Goal: Transaction & Acquisition: Purchase product/service

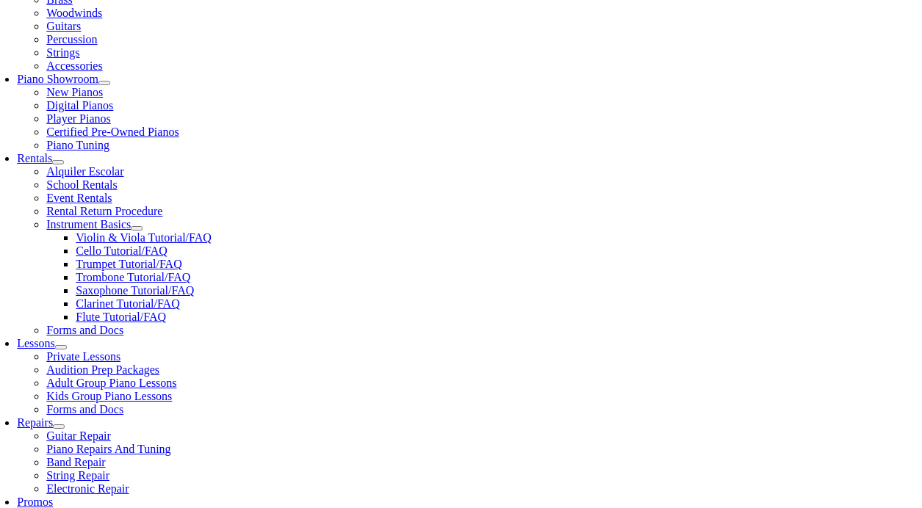
scroll to position [383, 0]
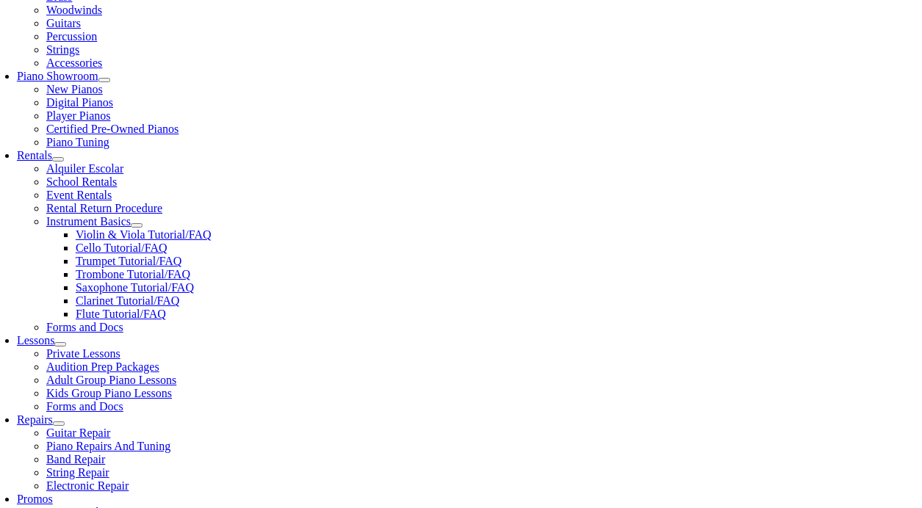
scroll to position [0, 0]
type input "n"
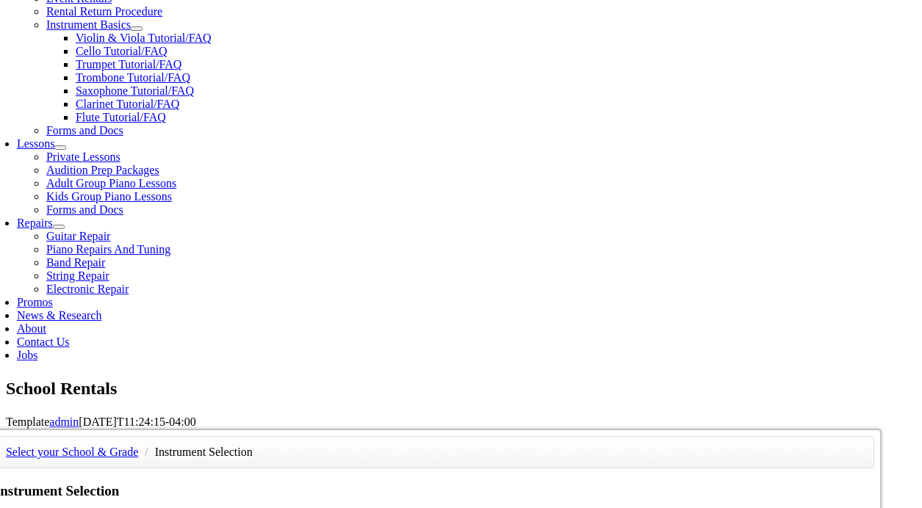
scroll to position [583, 0]
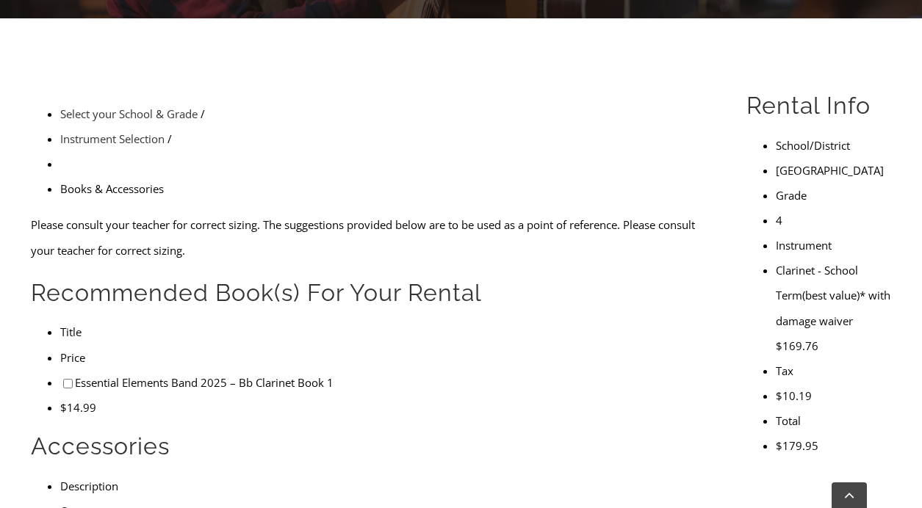
scroll to position [398, 0]
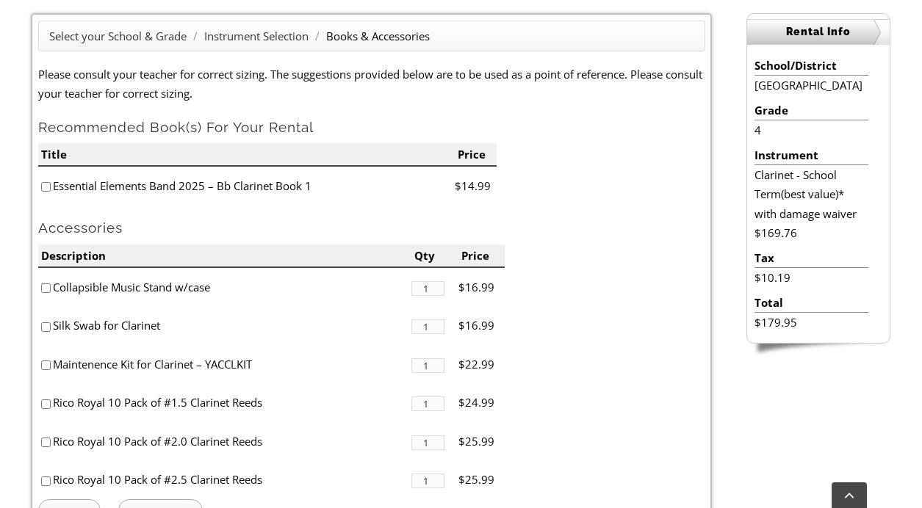
click at [46, 190] on input"] "checkbox" at bounding box center [46, 187] width 10 height 10
checkbox input"] "true"
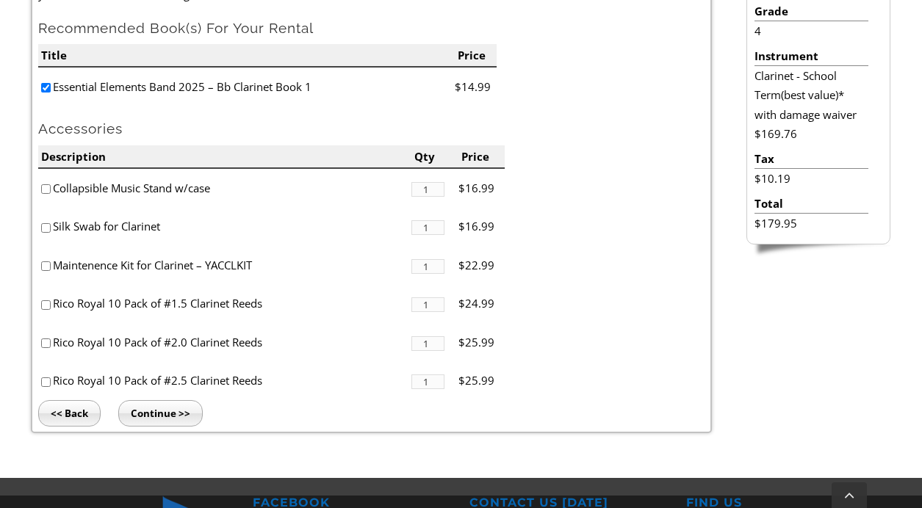
scroll to position [506, 0]
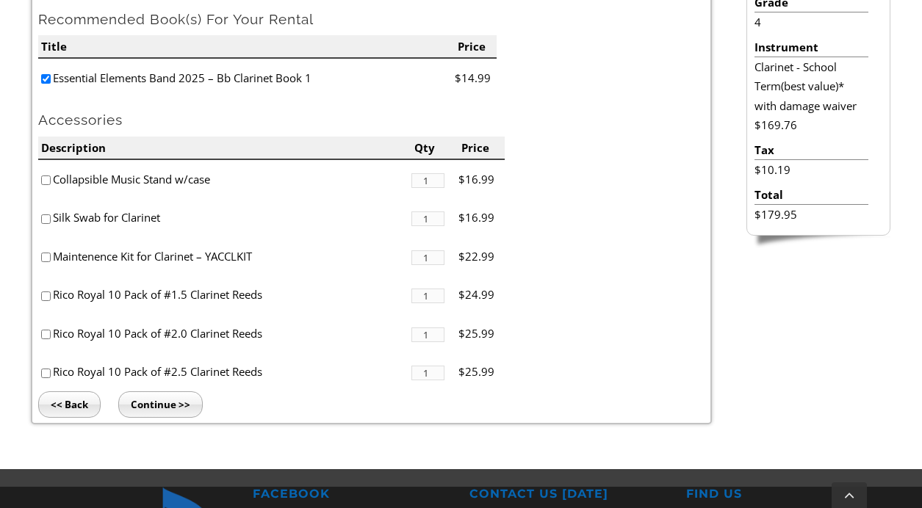
click at [41, 372] on input"] "checkbox" at bounding box center [46, 374] width 10 height 10
checkbox input"] "true"
click at [165, 406] on input "Continue >>" at bounding box center [160, 405] width 84 height 26
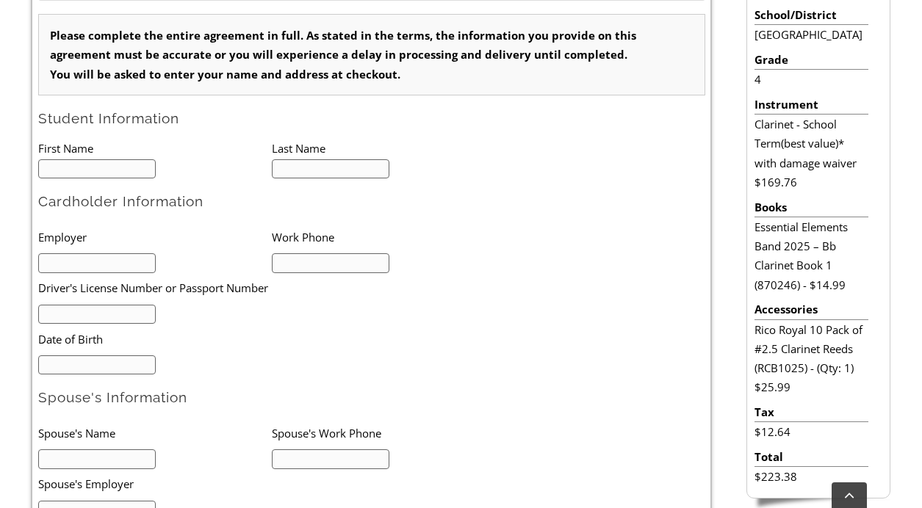
scroll to position [474, 0]
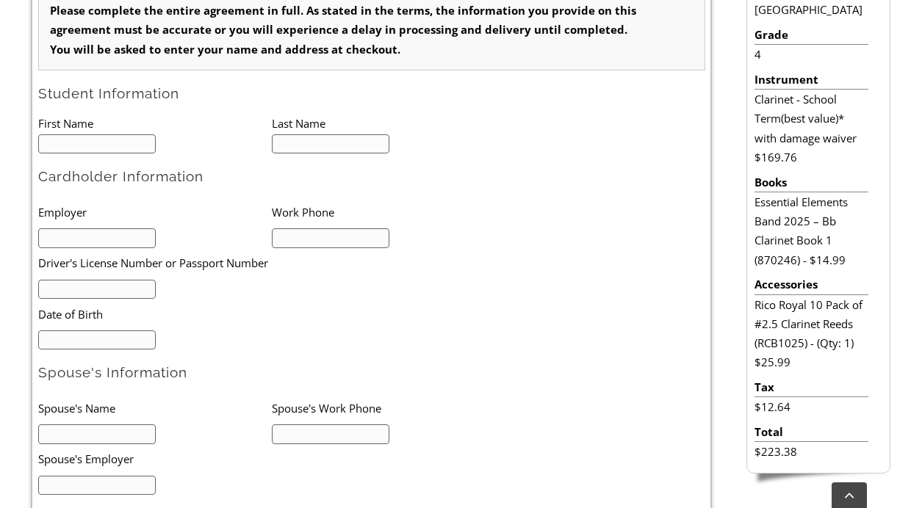
type input "1"
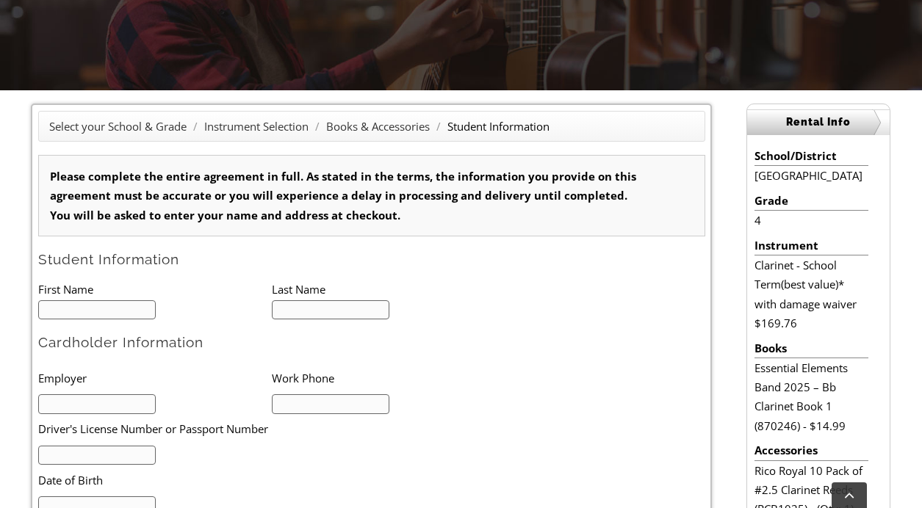
scroll to position [0, 0]
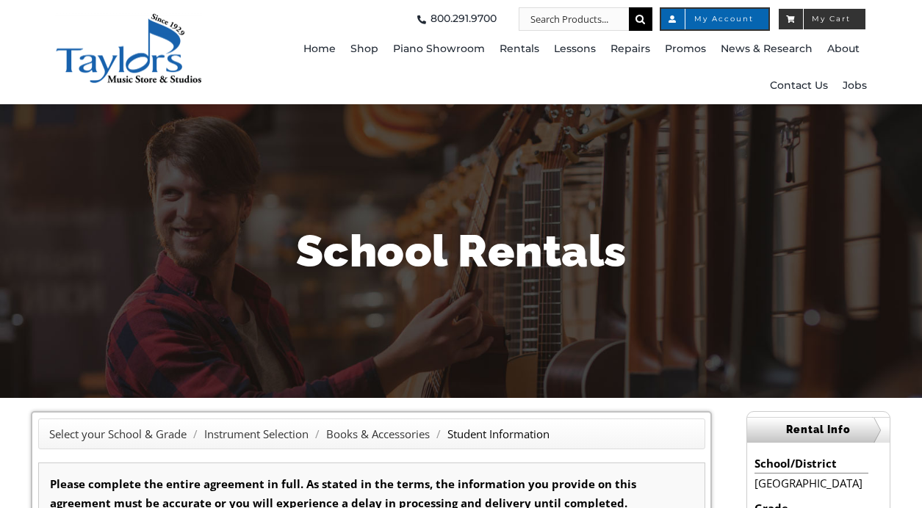
click at [827, 24] on span "My Cart" at bounding box center [822, 19] width 90 height 24
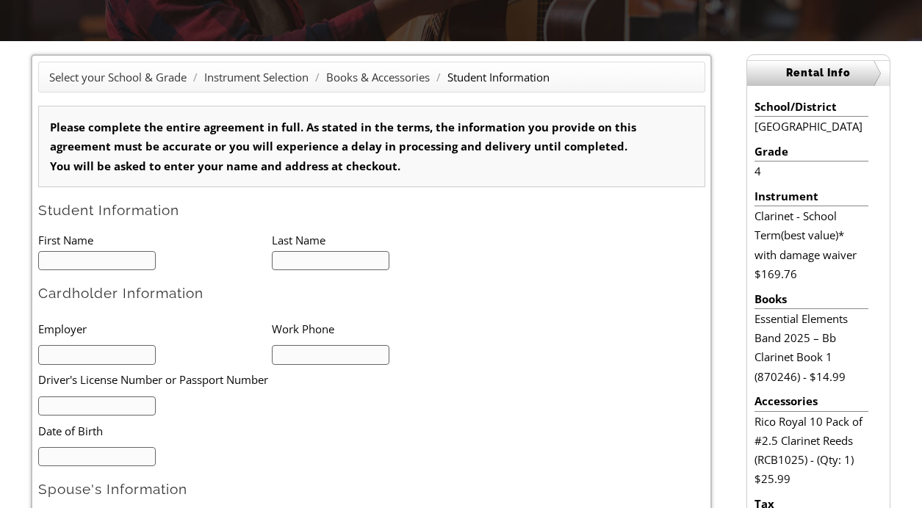
scroll to position [484, 0]
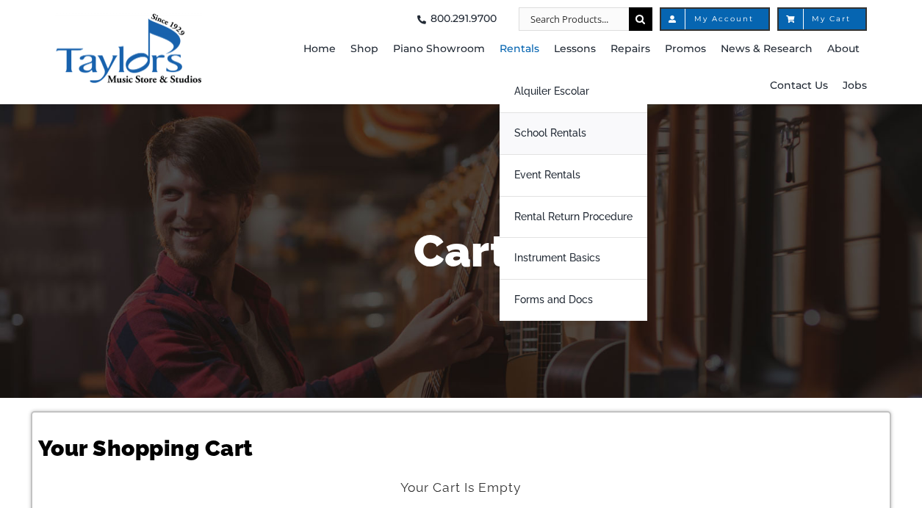
click at [543, 134] on span "School Rentals" at bounding box center [550, 134] width 72 height 24
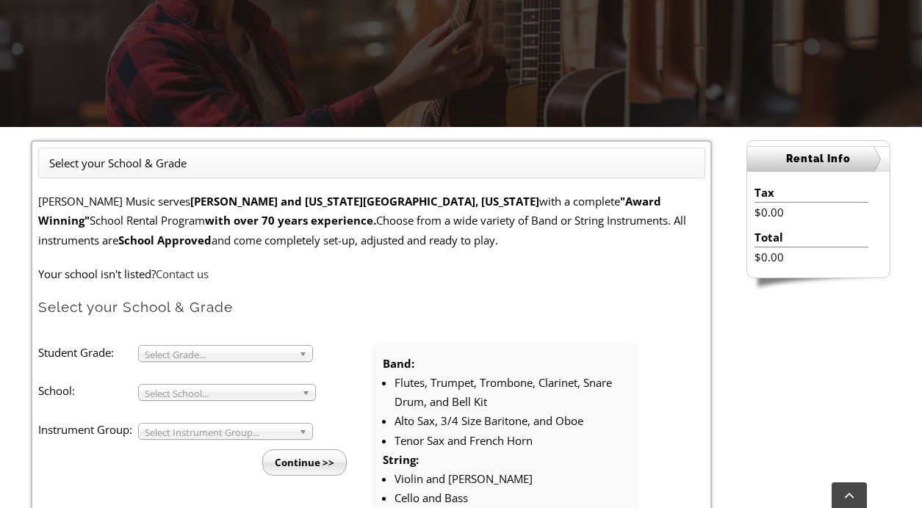
scroll to position [273, 0]
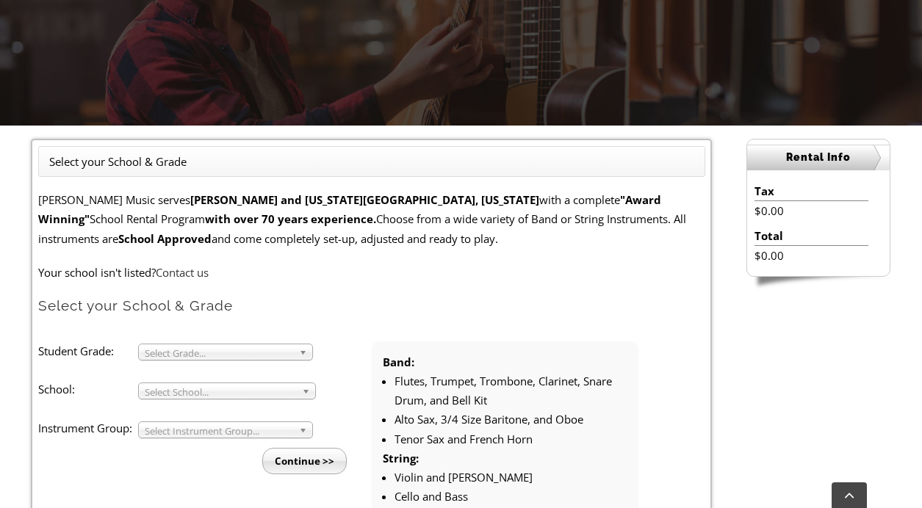
click at [209, 342] on li "Student Grade: 3 4 5 6 7 8 9 10 11 12 Select Grade... School: Arcola Middle Arr…" at bounding box center [205, 408] width 334 height 133
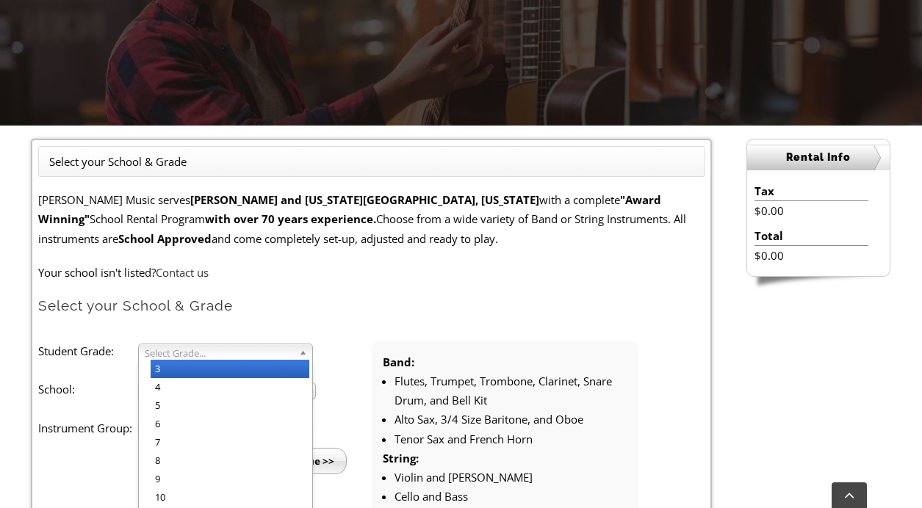
click at [212, 359] on span "Select Grade..." at bounding box center [219, 354] width 148 height 18
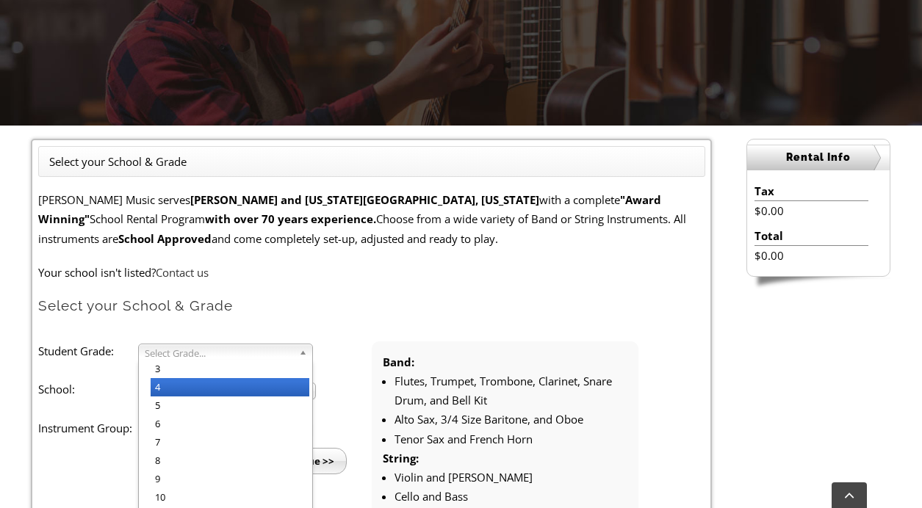
click at [199, 391] on li "4" at bounding box center [230, 387] width 159 height 18
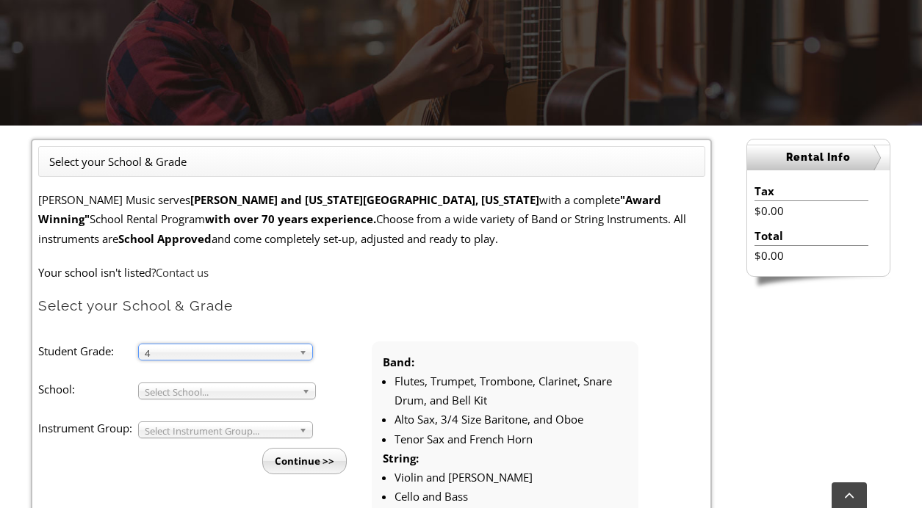
click at [173, 395] on span "Select School..." at bounding box center [220, 393] width 151 height 18
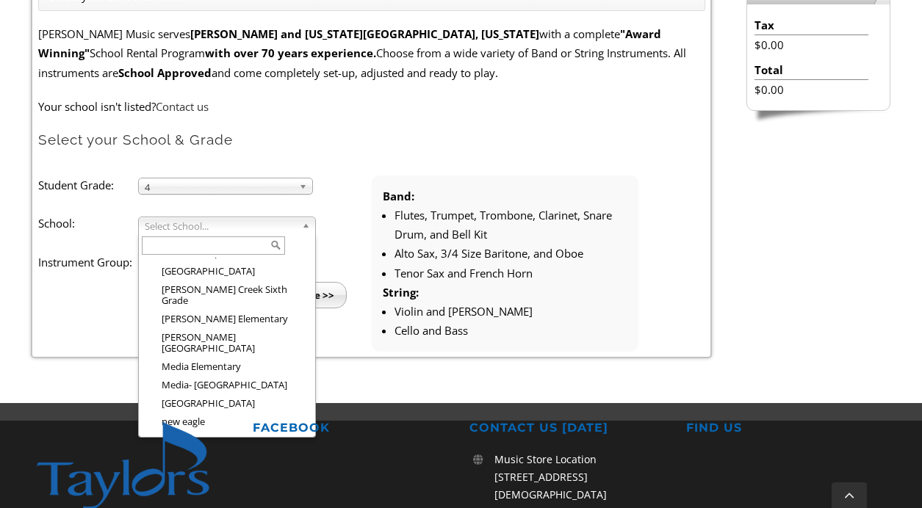
scroll to position [1460, 0]
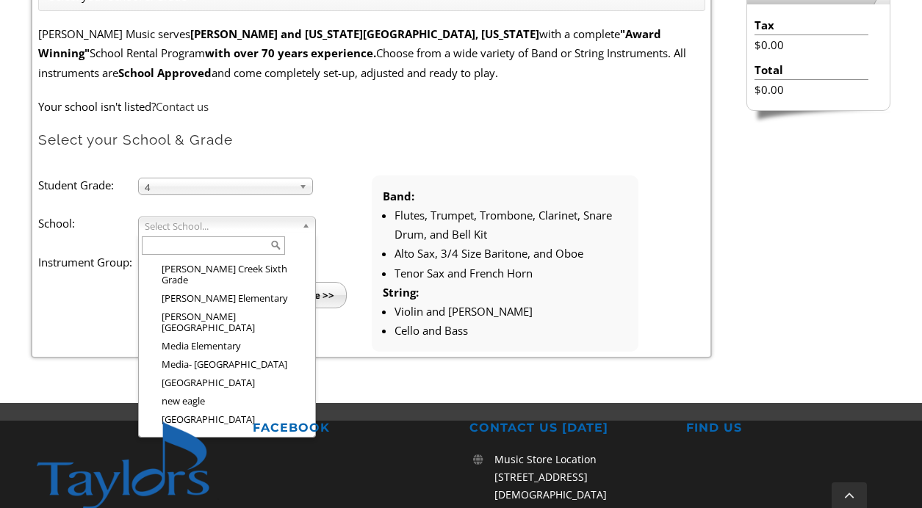
click at [241, 503] on li "[GEOGRAPHIC_DATA]" at bounding box center [232, 512] width 162 height 18
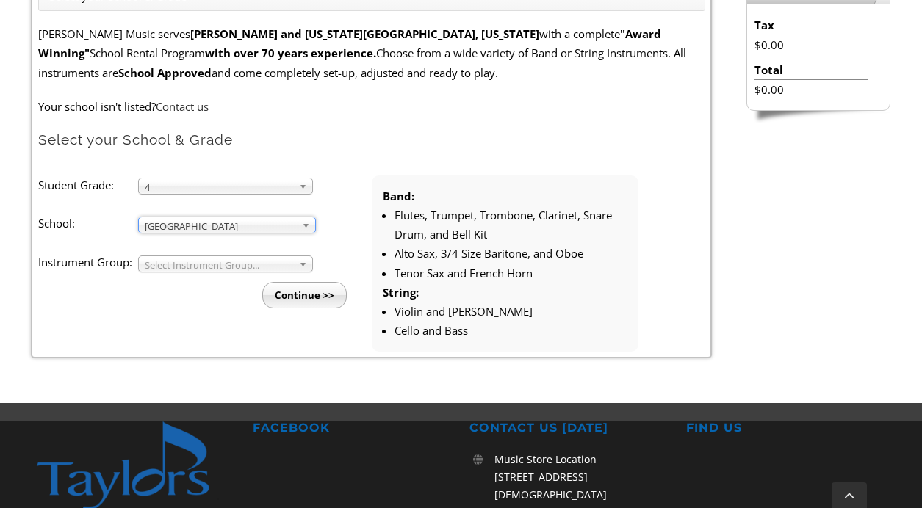
click at [235, 269] on span "Select Instrument Group..." at bounding box center [219, 265] width 148 height 18
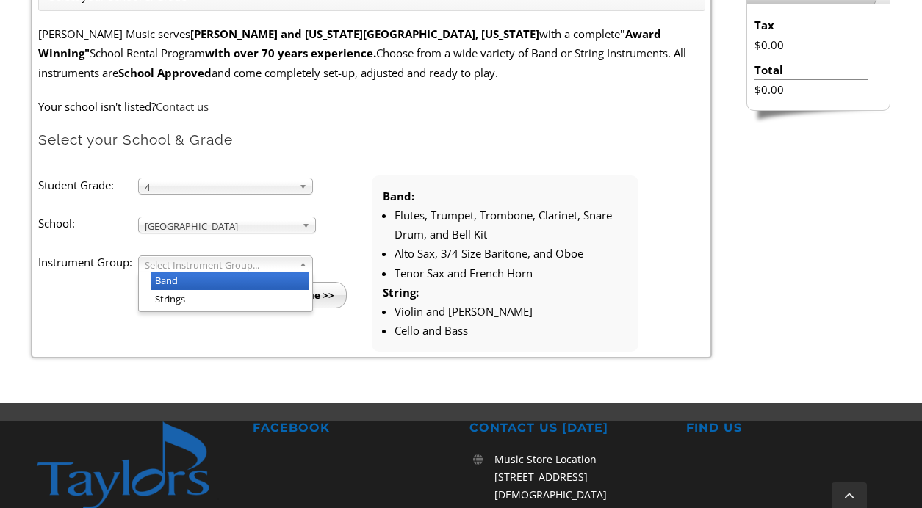
click at [221, 278] on li "Band" at bounding box center [230, 281] width 159 height 18
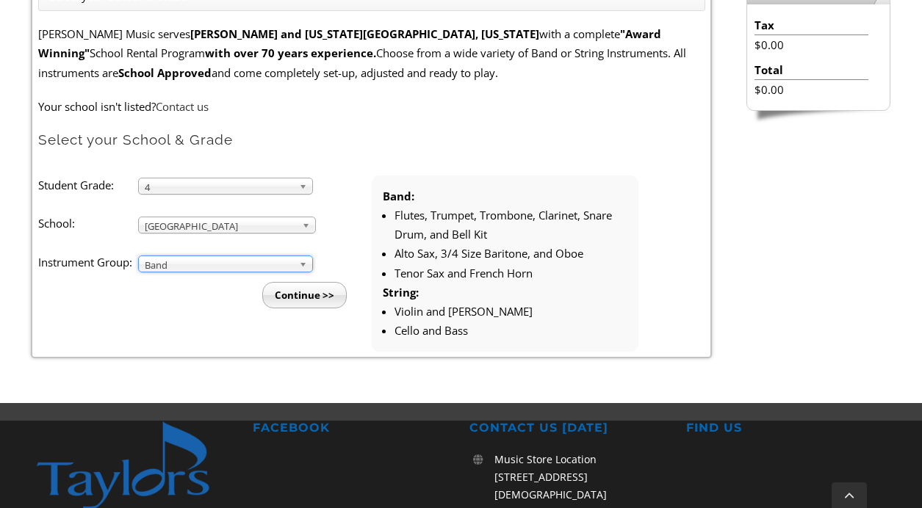
click at [309, 302] on input "Continue >>" at bounding box center [304, 295] width 84 height 26
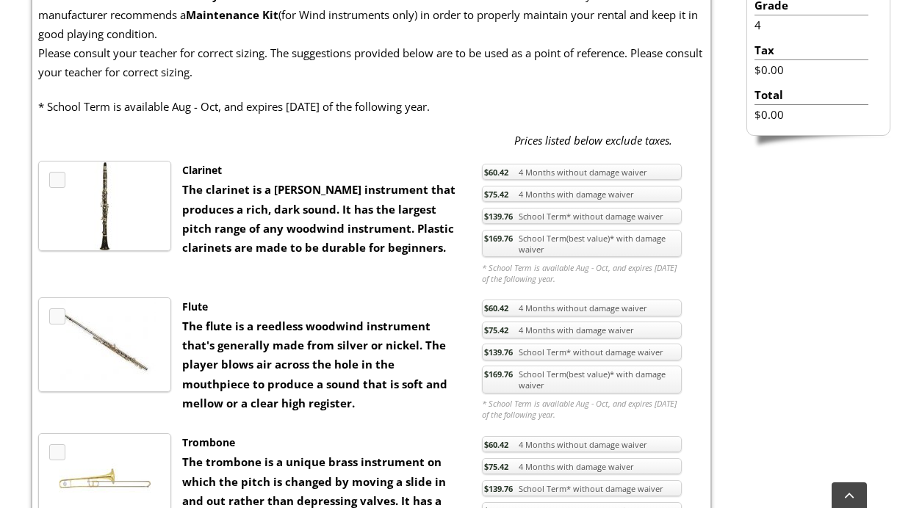
scroll to position [510, 0]
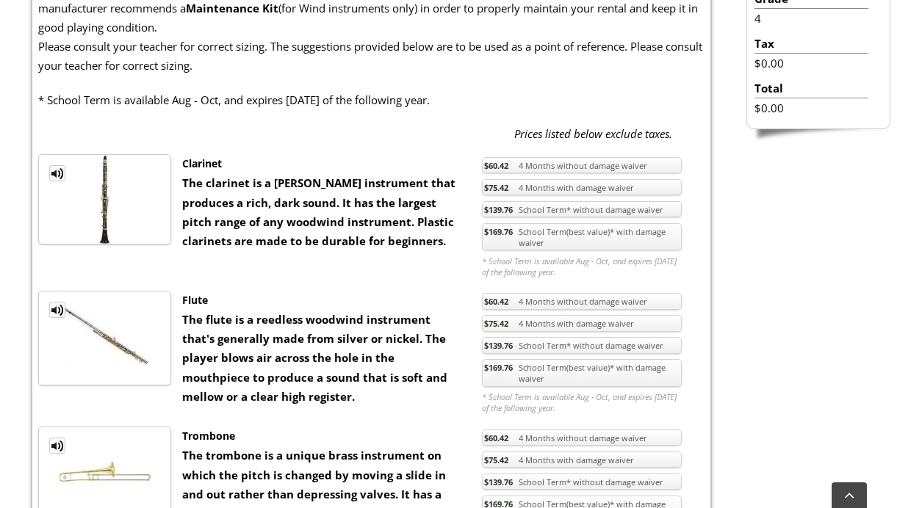
click at [552, 186] on link "$75.42 4 Months with damage waiver" at bounding box center [582, 187] width 200 height 17
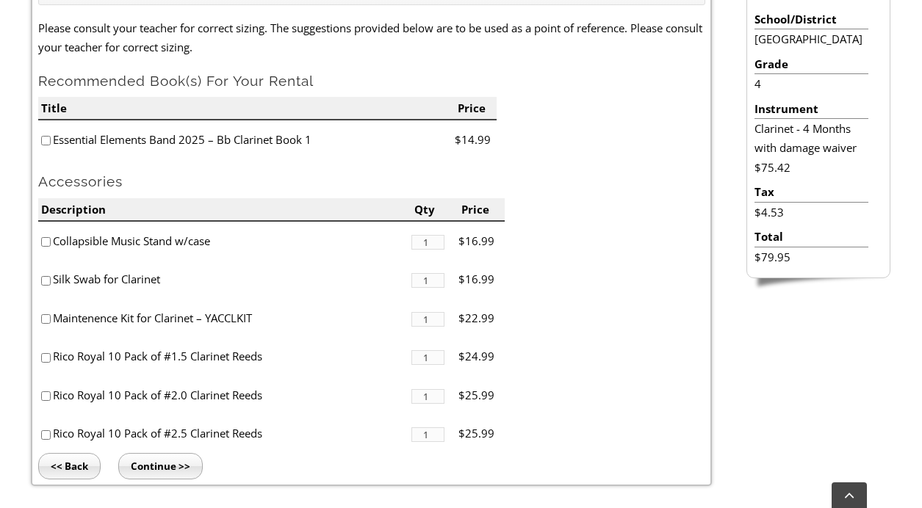
scroll to position [441, 0]
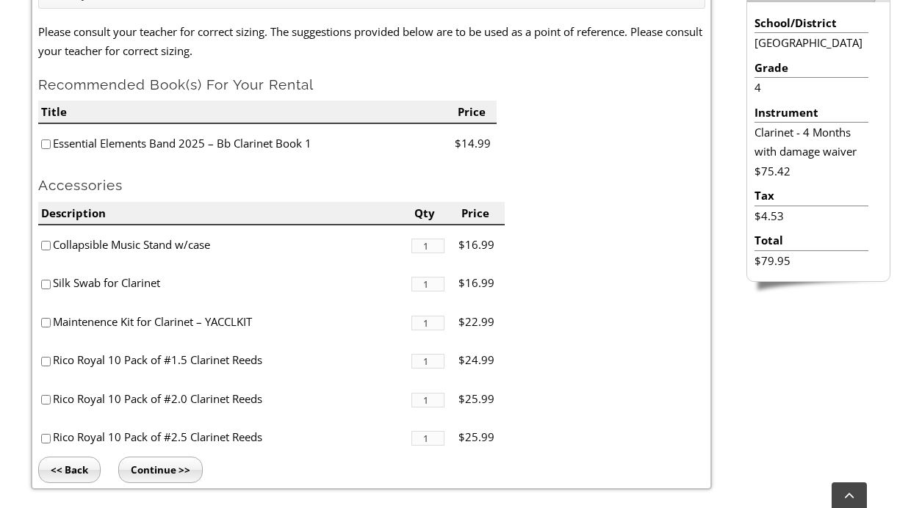
click at [46, 145] on input"] "checkbox" at bounding box center [46, 145] width 10 height 10
checkbox input"] "true"
click at [43, 437] on input"] "checkbox" at bounding box center [46, 439] width 10 height 10
checkbox input"] "true"
click at [145, 475] on input "Continue >>" at bounding box center [160, 470] width 84 height 26
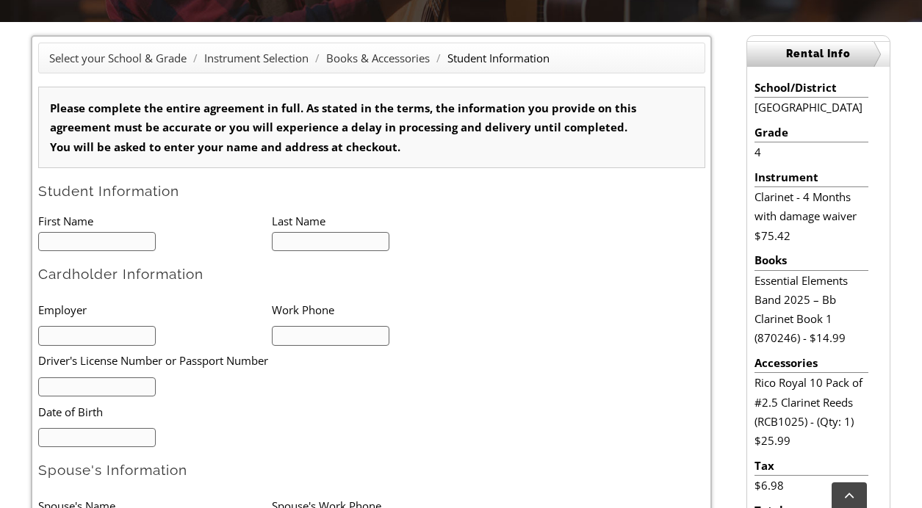
scroll to position [381, 0]
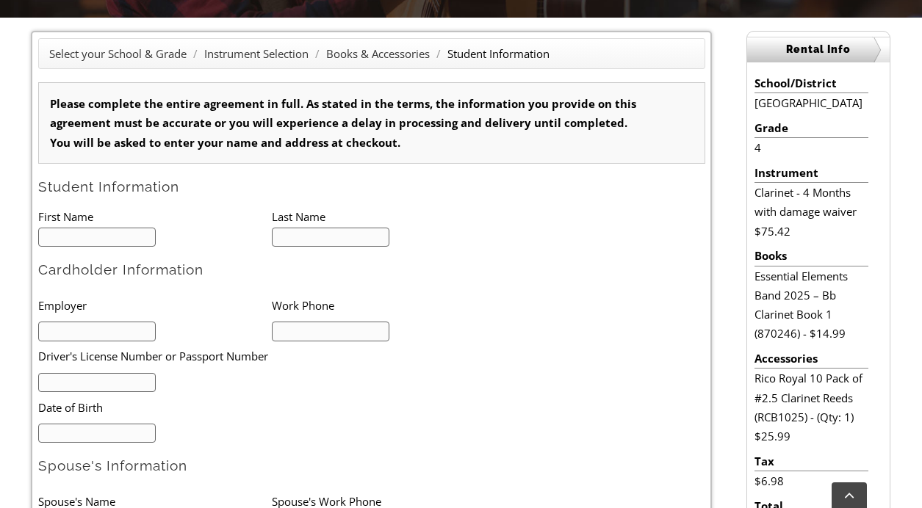
type input "1"
click at [123, 234] on input "text" at bounding box center [97, 238] width 118 height 20
type input "Lauren"
type input "Sharp"
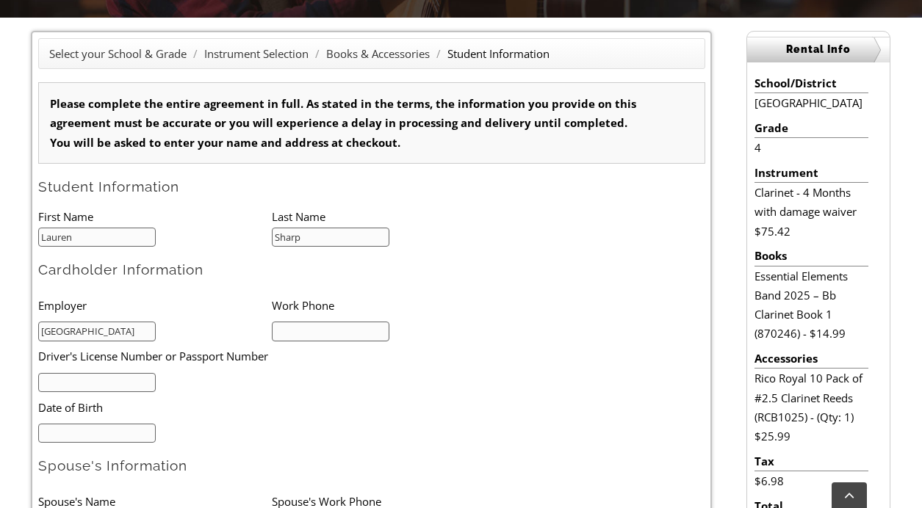
scroll to position [0, 12]
type input "Oxford Area School District"
click at [290, 332] on input "text" at bounding box center [331, 332] width 118 height 20
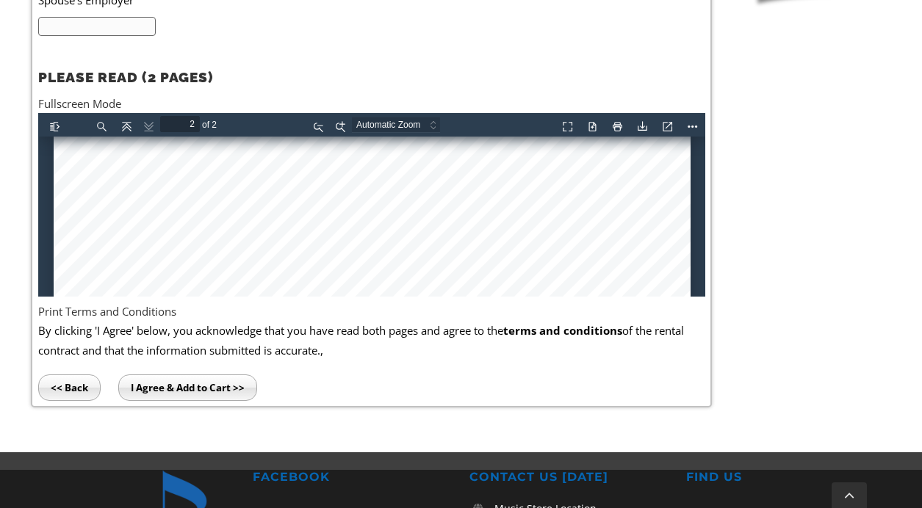
scroll to position [1879, 0]
type input "1"
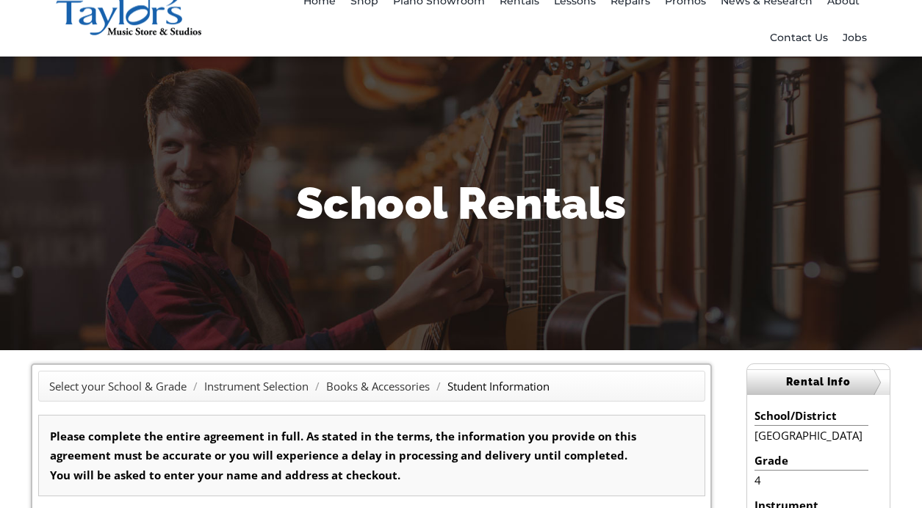
scroll to position [0, 0]
